Goal: Task Accomplishment & Management: Manage account settings

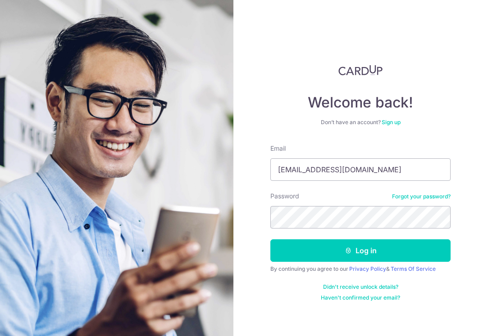
type input "[EMAIL_ADDRESS][DOMAIN_NAME]"
click at [360, 251] on button "Log in" at bounding box center [360, 251] width 180 height 23
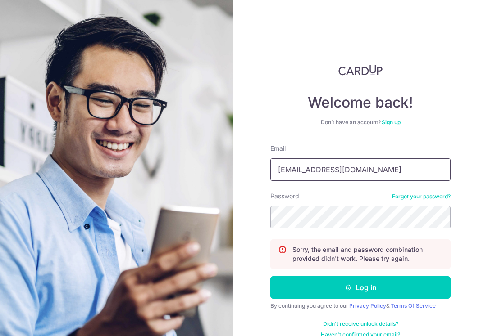
type input "desireesimpeiling96@gmail.com"
click at [359, 288] on button "Log in" at bounding box center [360, 287] width 180 height 23
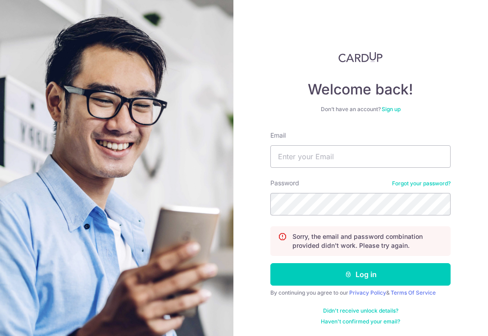
scroll to position [13, 0]
type input "desireesimpeiling96@gmail.com"
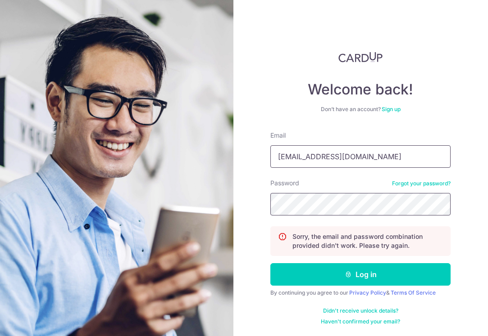
click at [359, 275] on button "Log in" at bounding box center [360, 274] width 180 height 23
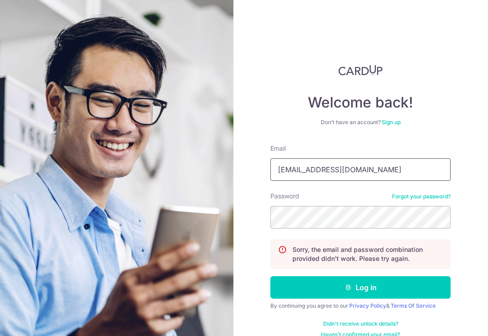
type input "desireesimpeiling96@gmail.com"
click at [359, 288] on button "Log in" at bounding box center [360, 287] width 180 height 23
type input "[EMAIL_ADDRESS][DOMAIN_NAME]"
click at [359, 288] on button "Log in" at bounding box center [360, 287] width 180 height 23
